Goal: Information Seeking & Learning: Learn about a topic

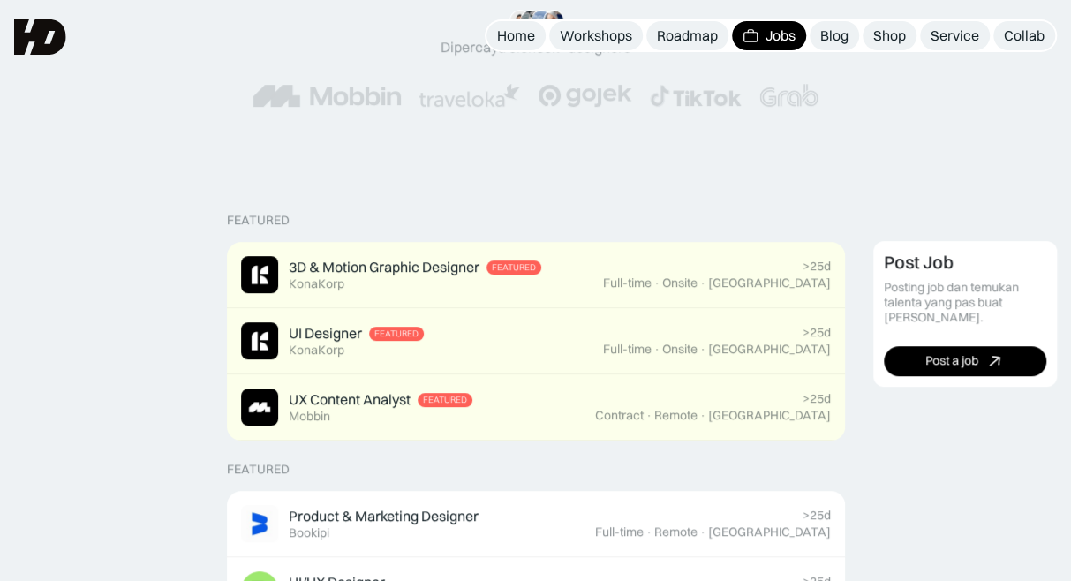
scroll to position [265, 0]
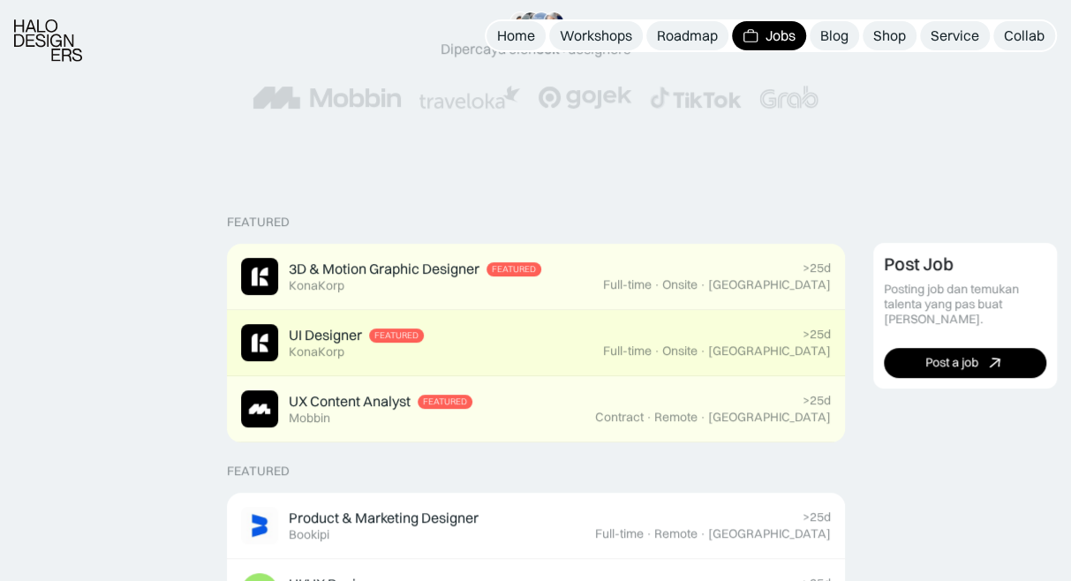
click at [344, 350] on div "UI Designer Featured KonaKorp" at bounding box center [356, 343] width 135 height 34
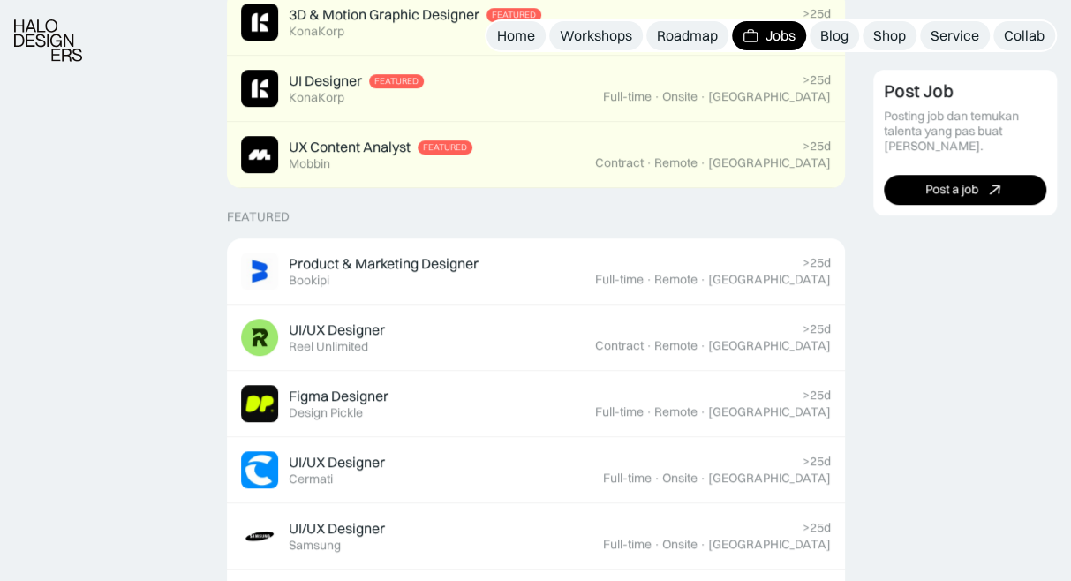
scroll to position [618, 0]
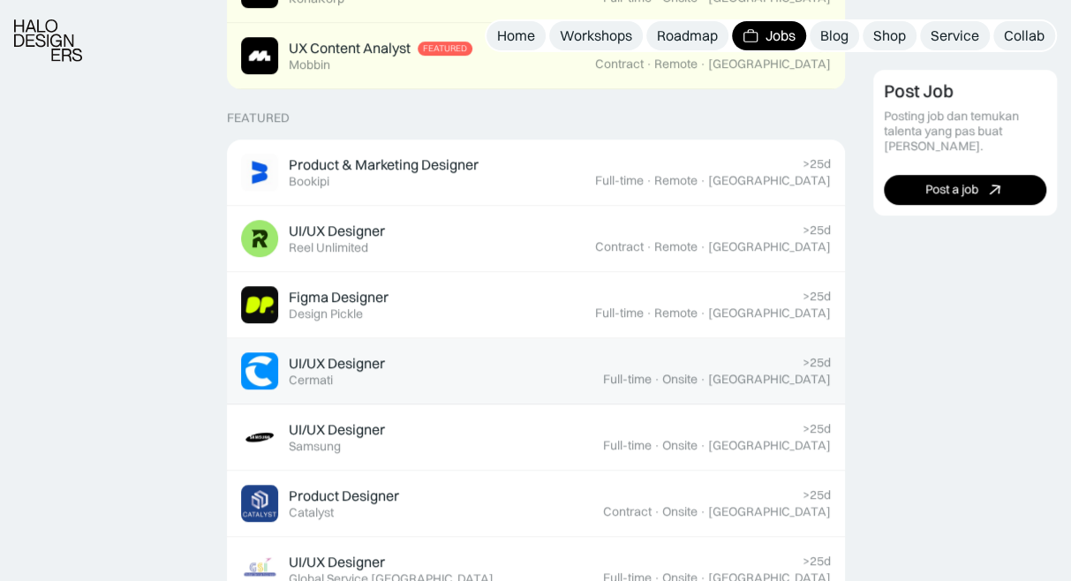
click at [291, 384] on div "Cermati" at bounding box center [311, 380] width 44 height 15
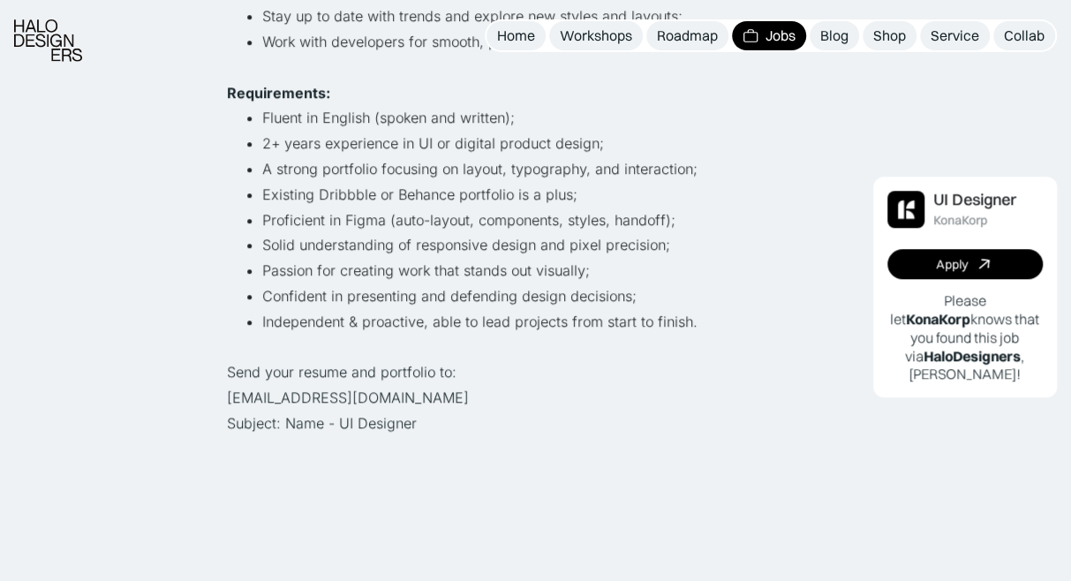
scroll to position [707, 0]
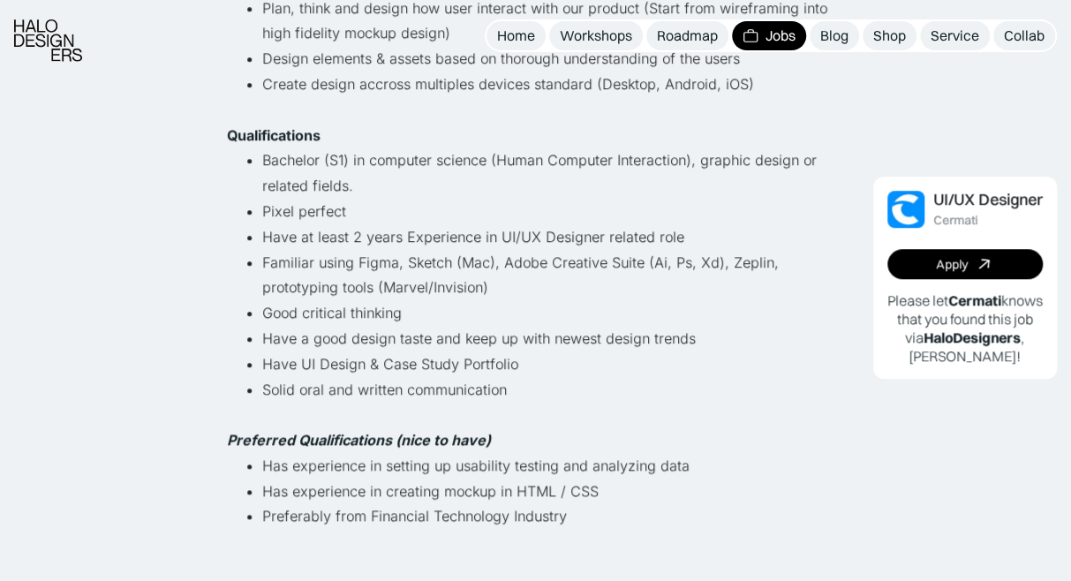
scroll to position [618, 0]
